Goal: Information Seeking & Learning: Find contact information

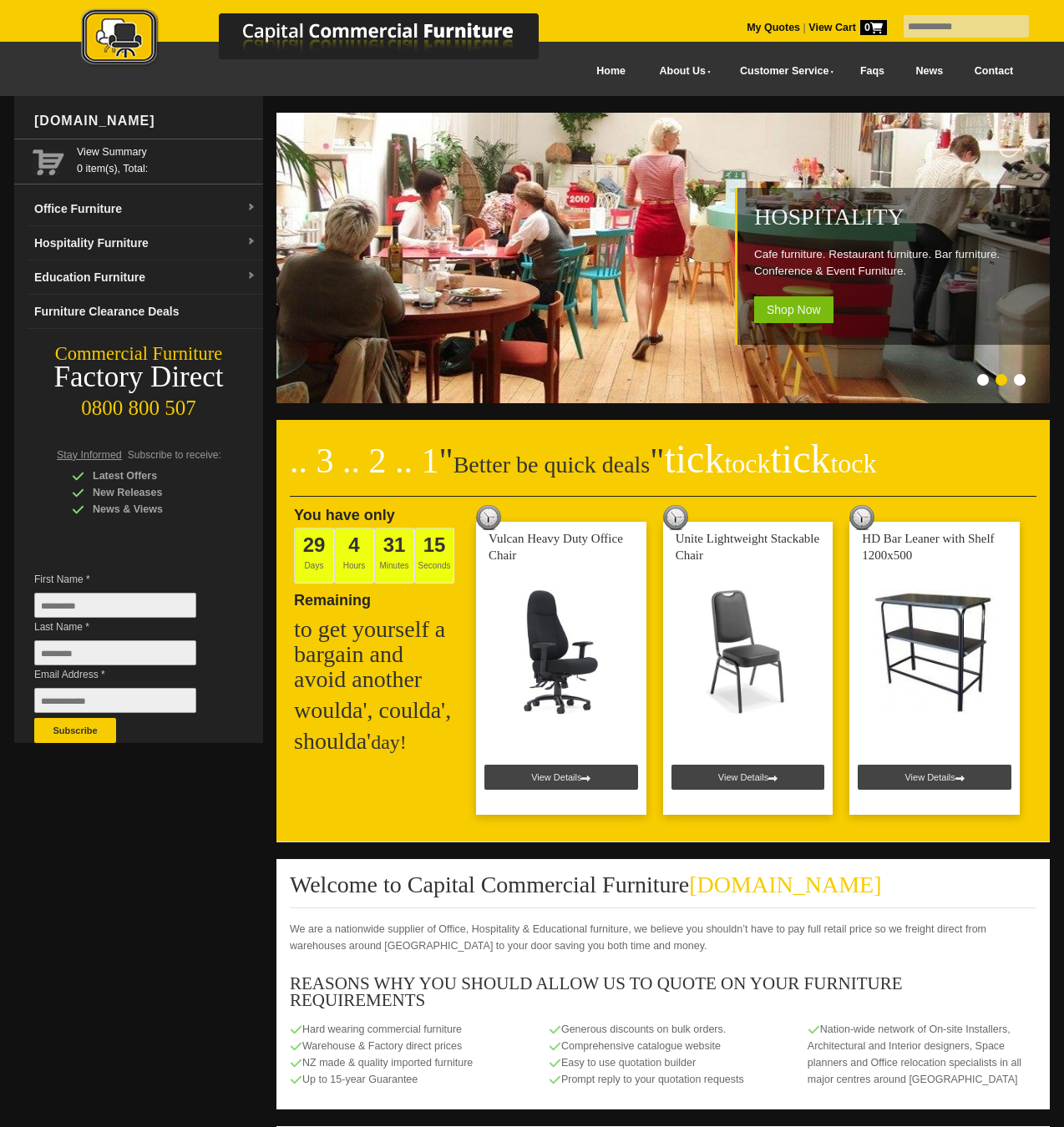
click at [995, 68] on link "Contact" at bounding box center [994, 70] width 70 height 37
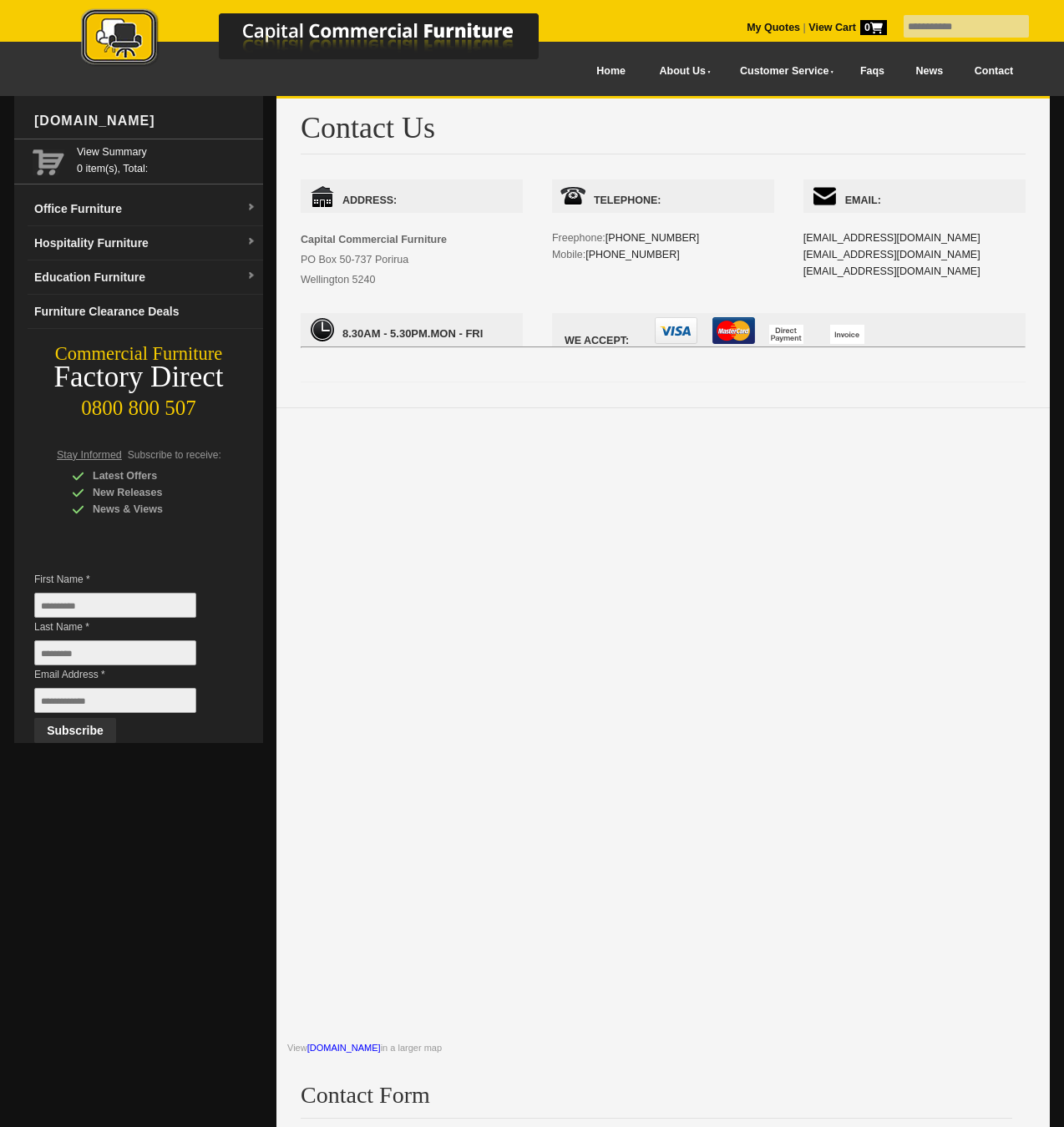
click at [928, 238] on div "Email: [EMAIL_ADDRESS][DOMAIN_NAME] [EMAIL_ADDRESS][DOMAIN_NAME] [EMAIL_ADDRESS…" at bounding box center [914, 247] width 222 height 133
drag, startPoint x: 924, startPoint y: 238, endPoint x: 806, endPoint y: 238, distance: 118.0
click at [807, 237] on div "Email: [EMAIL_ADDRESS][DOMAIN_NAME] [EMAIL_ADDRESS][DOMAIN_NAME] [EMAIL_ADDRESS…" at bounding box center [914, 247] width 222 height 133
drag, startPoint x: 785, startPoint y: 259, endPoint x: 903, endPoint y: 259, distance: 118.0
click at [899, 259] on div "Address: Capital Commercial Furniture [STREET_ADDRESS] Telephone: Freephone: [P…" at bounding box center [662, 272] width 724 height 186
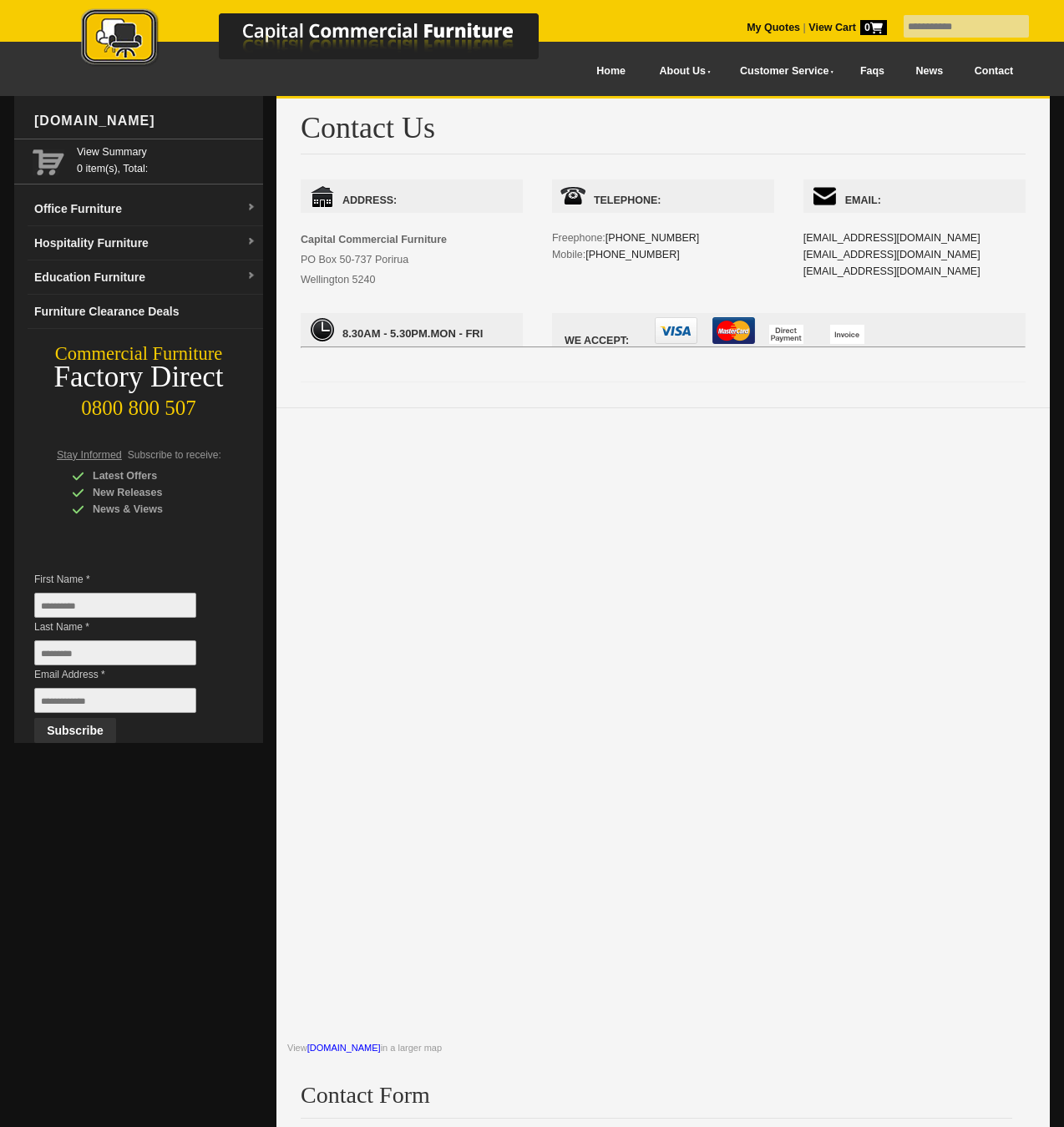
click at [904, 260] on div "Email: [EMAIL_ADDRESS][DOMAIN_NAME] [EMAIL_ADDRESS][DOMAIN_NAME] [EMAIL_ADDRESS…" at bounding box center [914, 247] width 222 height 133
drag, startPoint x: 846, startPoint y: 254, endPoint x: 801, endPoint y: 256, distance: 45.0
click at [803, 255] on div "Email: [EMAIL_ADDRESS][DOMAIN_NAME] [EMAIL_ADDRESS][DOMAIN_NAME] [EMAIL_ADDRESS…" at bounding box center [914, 247] width 222 height 133
copy link "[EMAIL_ADDRESS][DOMAIN_NAME]"
drag, startPoint x: 890, startPoint y: 275, endPoint x: 802, endPoint y: 275, distance: 88.0
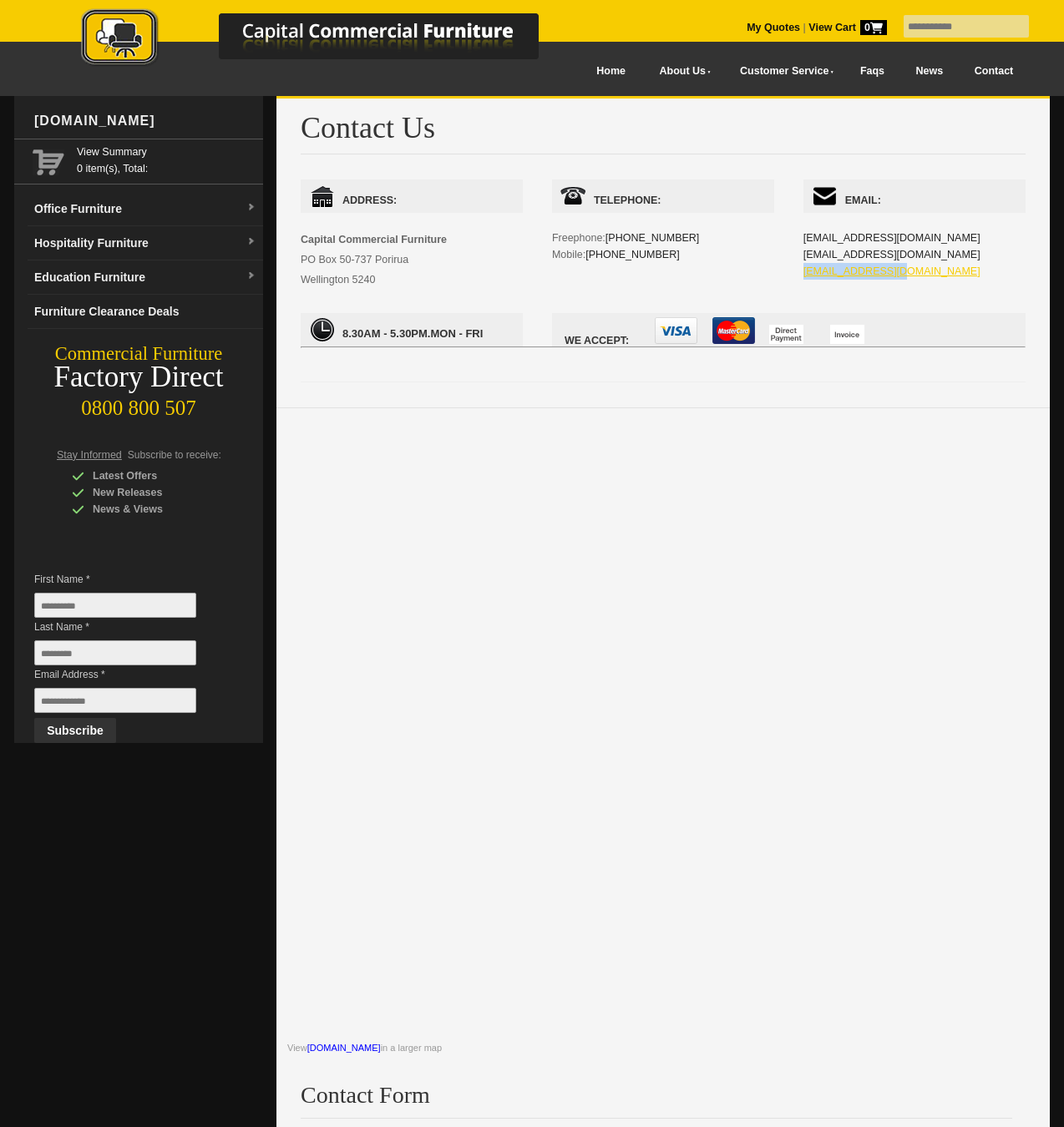
click at [803, 275] on div "Email: [EMAIL_ADDRESS][DOMAIN_NAME] [EMAIL_ADDRESS][DOMAIN_NAME] [EMAIL_ADDRESS…" at bounding box center [914, 247] width 222 height 133
copy link "[EMAIL_ADDRESS][DOMAIN_NAME]"
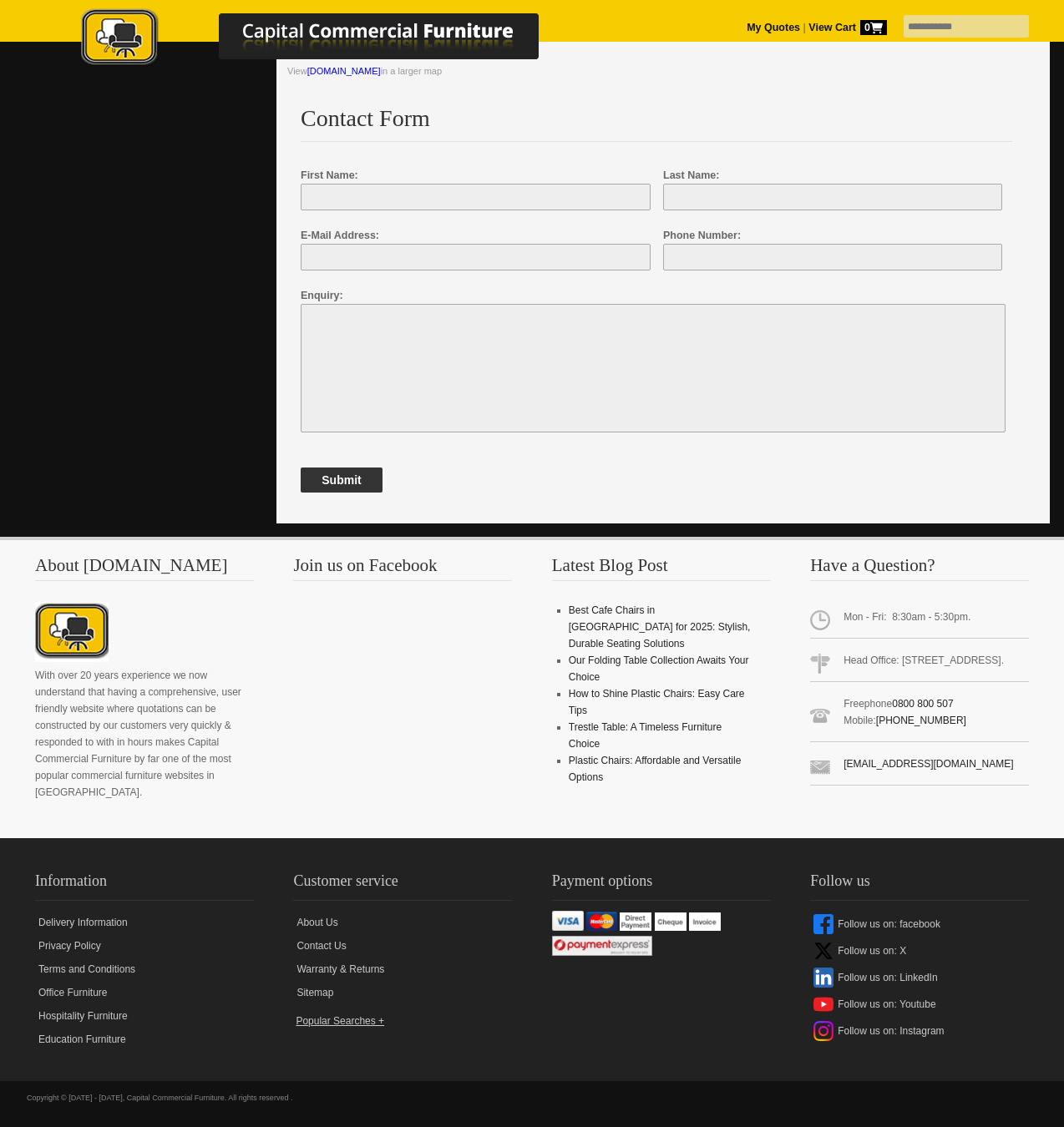
scroll to position [976, 0]
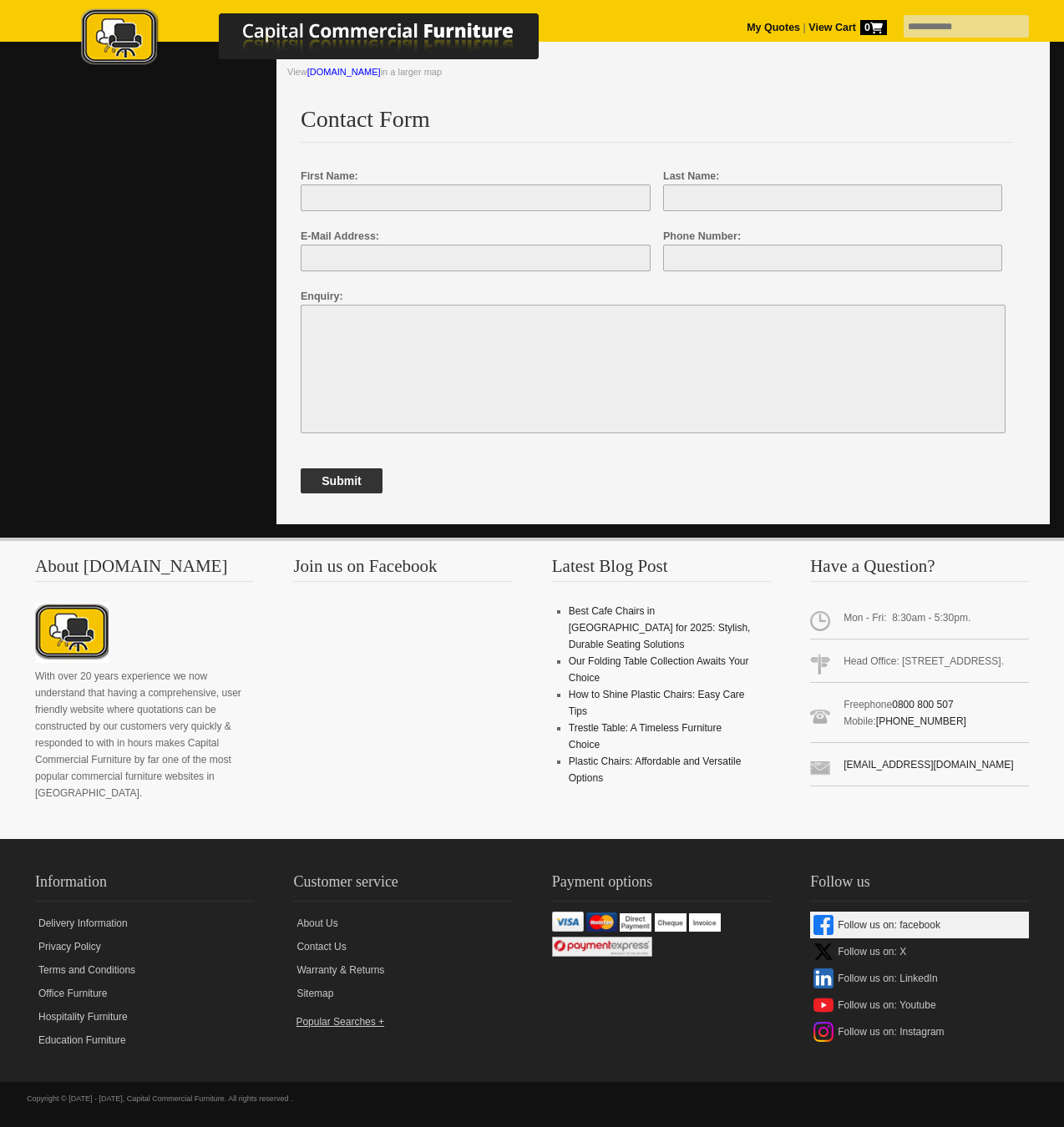
click at [836, 913] on link "Follow us on: facebook" at bounding box center [919, 925] width 219 height 27
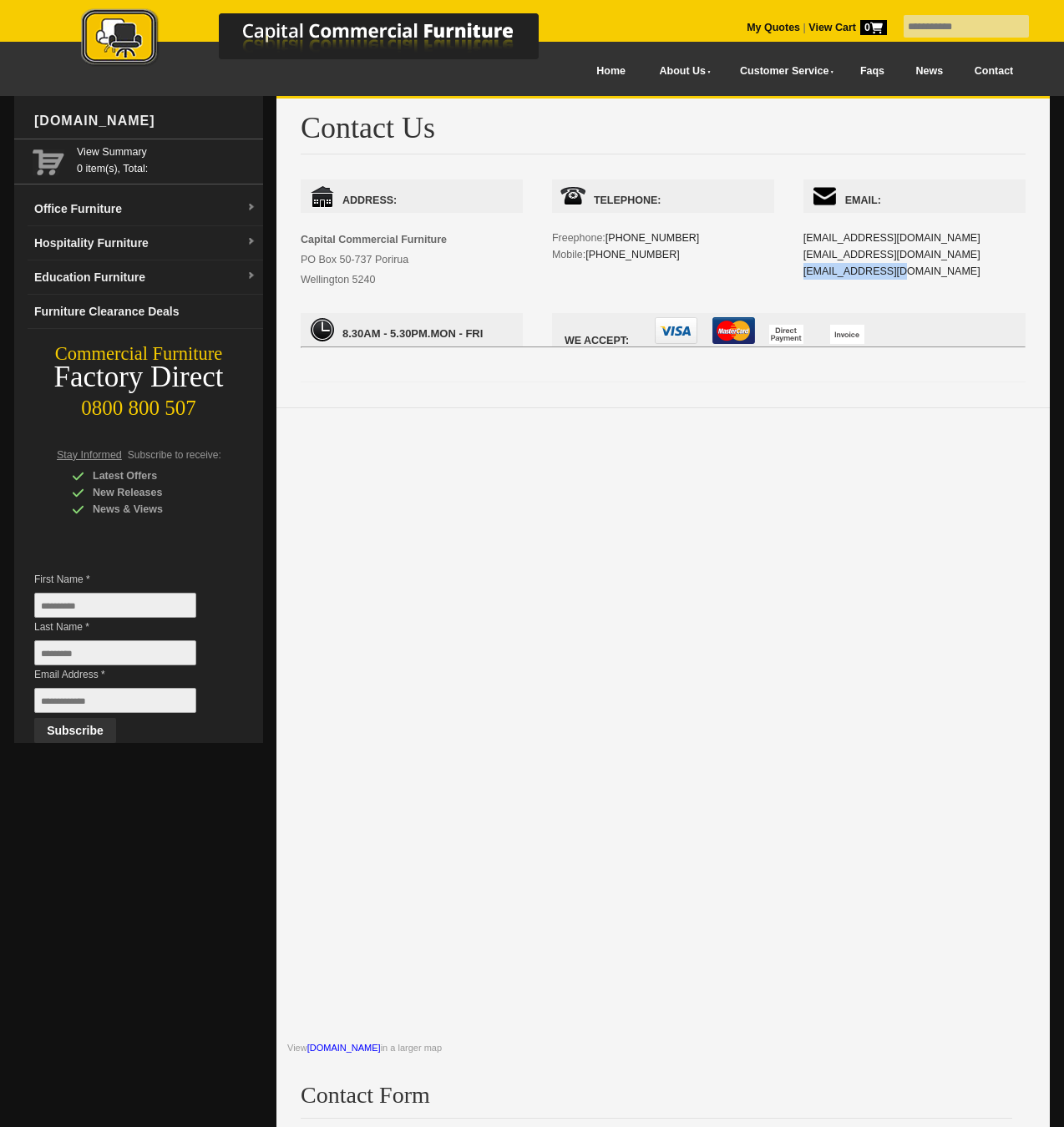
scroll to position [0, 0]
drag, startPoint x: 588, startPoint y: 256, endPoint x: 629, endPoint y: 254, distance: 41.0
drag, startPoint x: 596, startPoint y: 254, endPoint x: 588, endPoint y: 255, distance: 8.1
click at [588, 255] on div "Telephone: Freephone: 0800 800-507 Mobile: 021 345-118" at bounding box center [662, 238] width 222 height 117
copy div "[PHONE_NUMBER]"
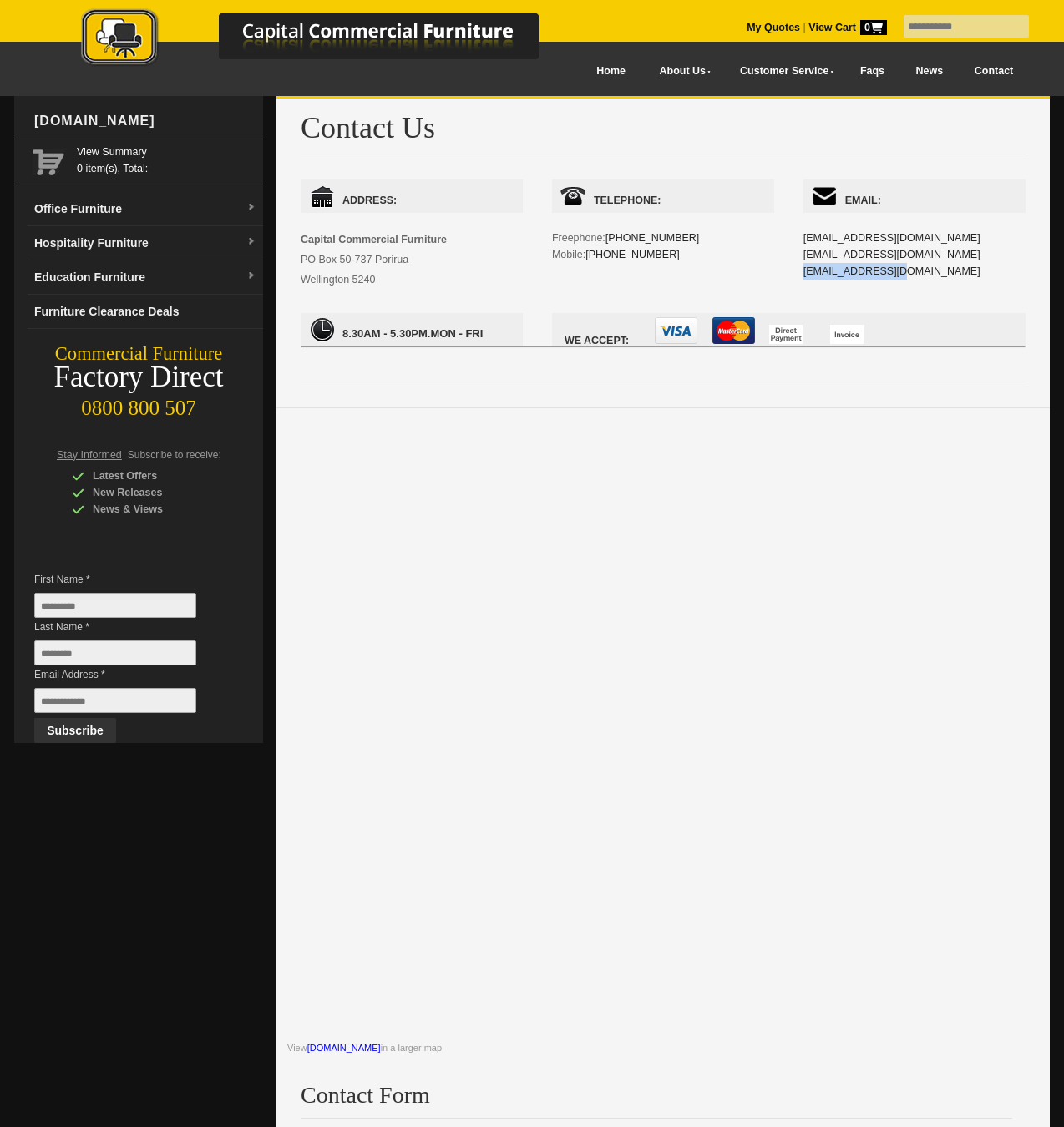
drag, startPoint x: 295, startPoint y: 258, endPoint x: 419, endPoint y: 262, distance: 124.1
click at [420, 262] on div "Contact Us Address: Capital Commercial Furniture PO Box 50-737 Porirua Wellingt…" at bounding box center [662, 241] width 751 height 284
copy span "PO Box 50-737 Porirua"
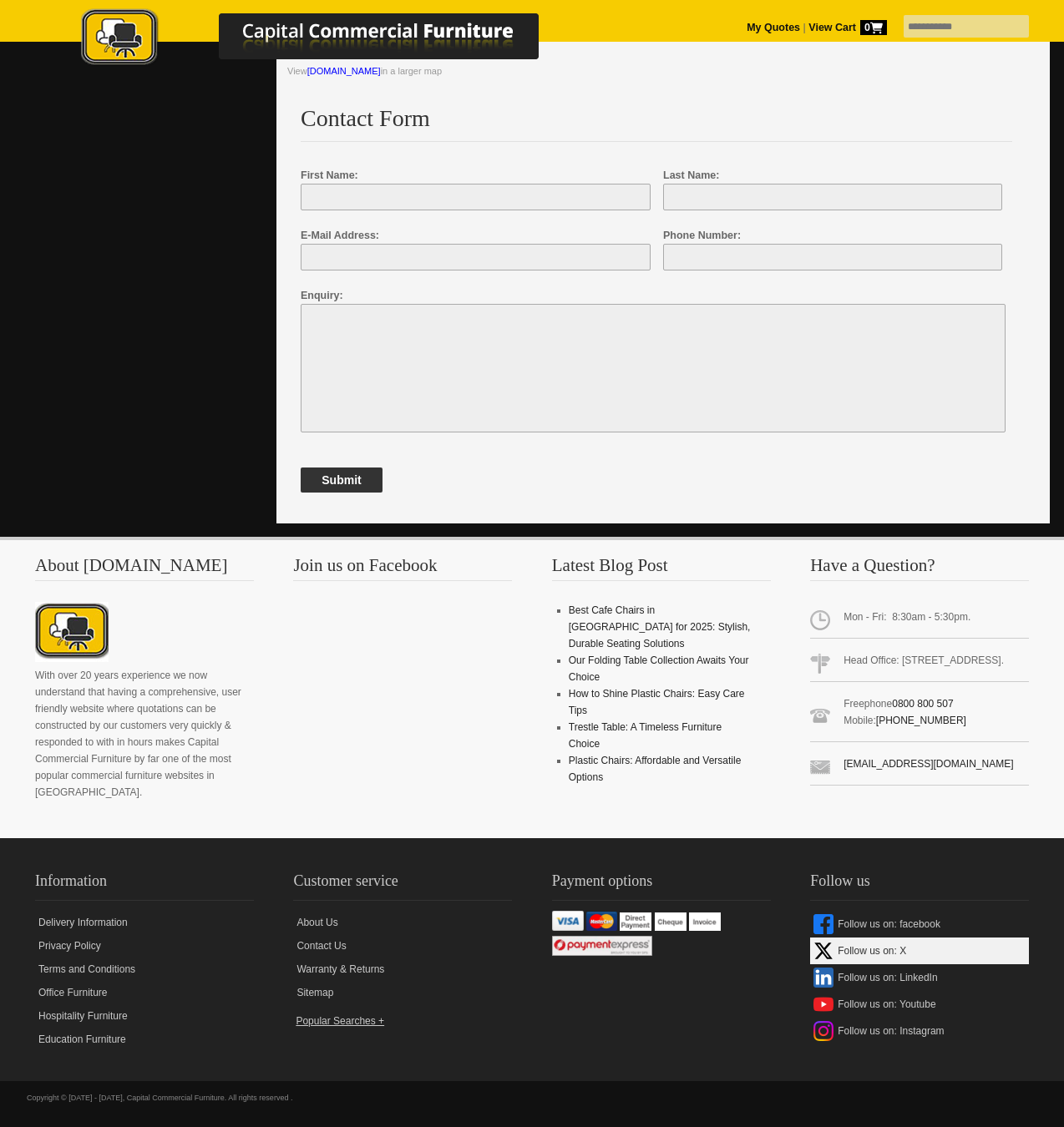
scroll to position [976, 0]
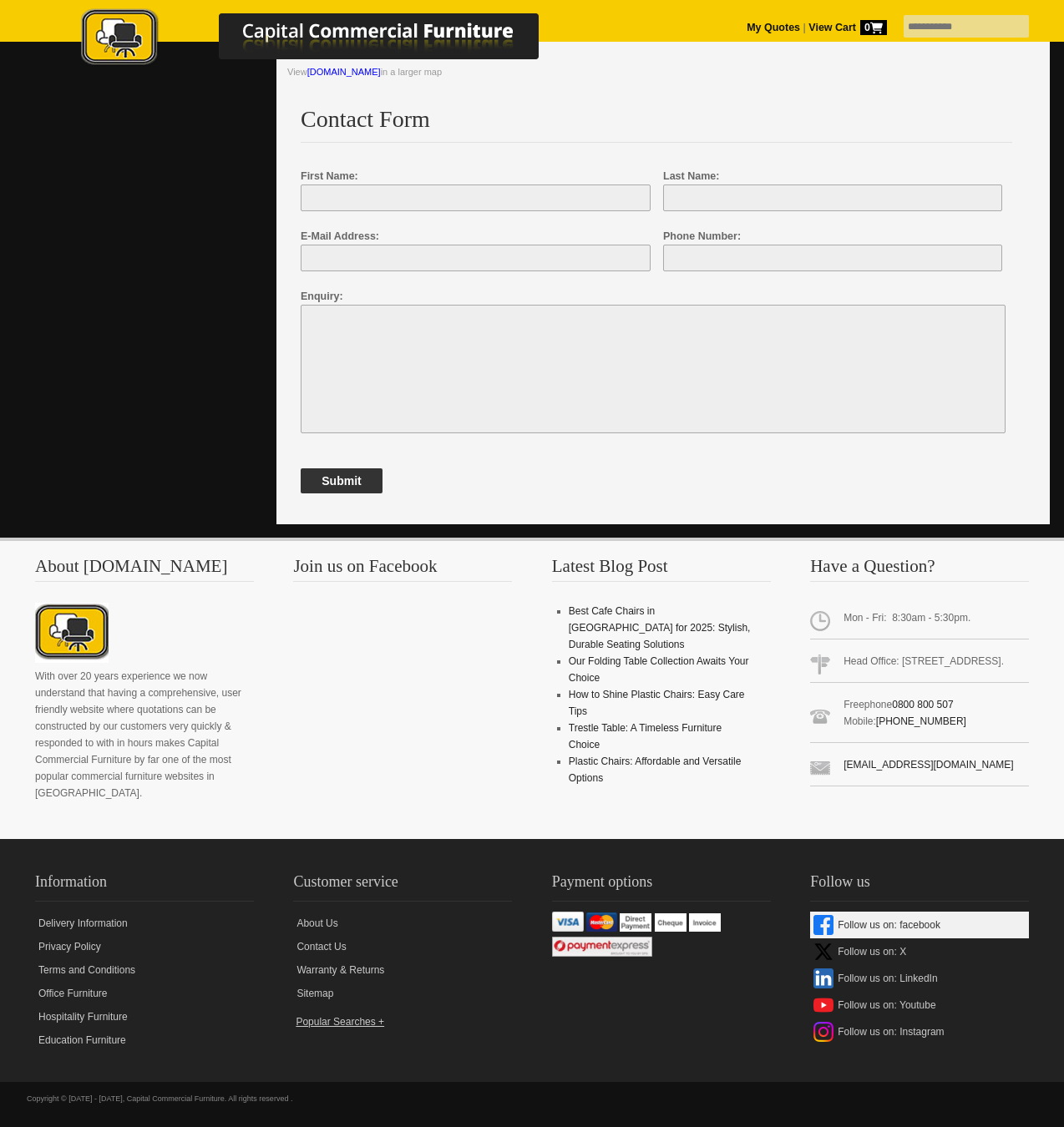
click at [827, 930] on img at bounding box center [822, 924] width 20 height 20
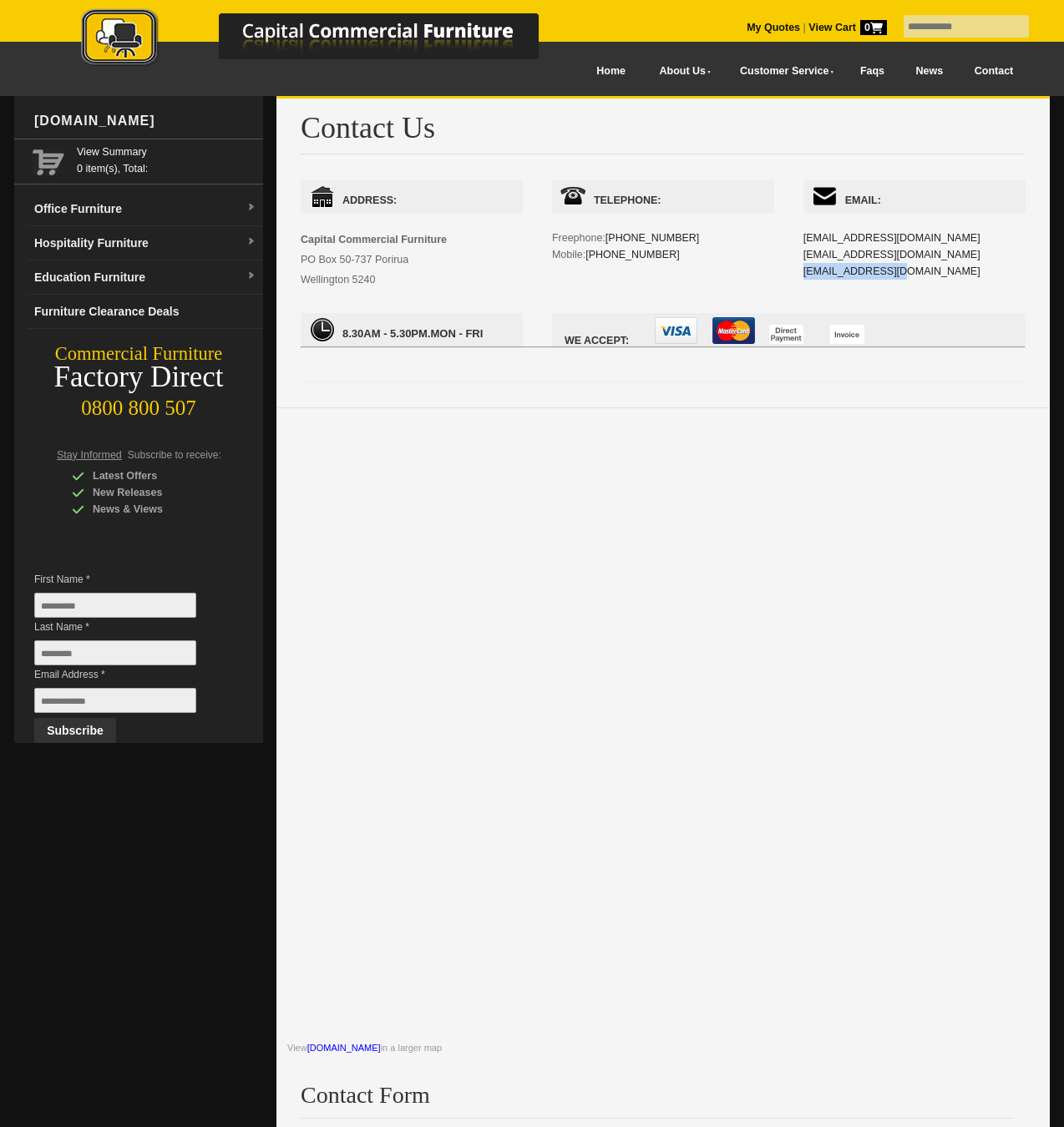
scroll to position [0, 0]
copy span "PO Box 50-737 Porirua"
drag, startPoint x: 322, startPoint y: 279, endPoint x: 385, endPoint y: 281, distance: 63.0
click at [385, 281] on div "Address: Capital Commercial Furniture PO Box 50-737 Porirua Wellington 5240" at bounding box center [411, 235] width 222 height 110
copy span "Wellington 5240"
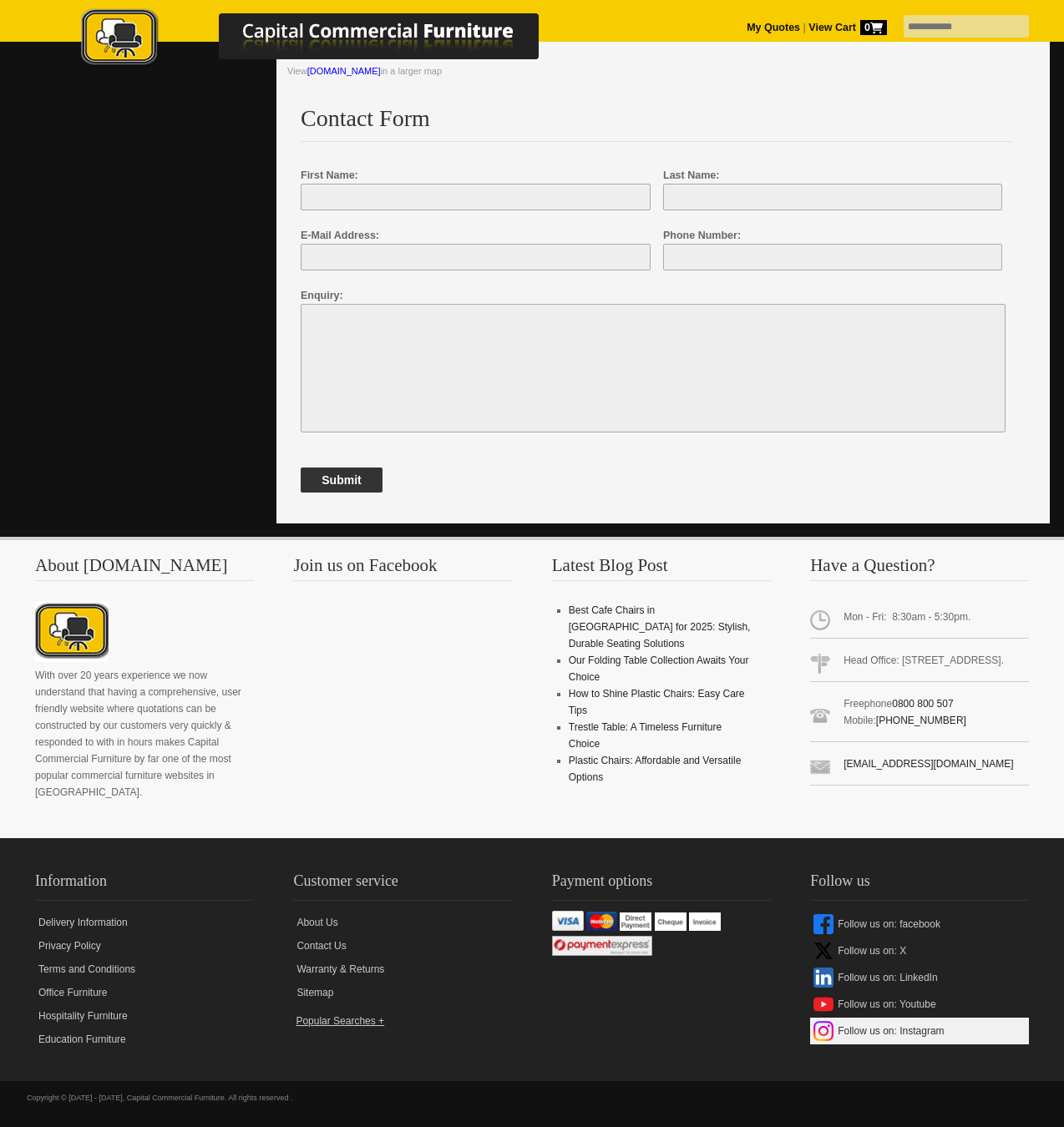
scroll to position [976, 0]
